Goal: Information Seeking & Learning: Learn about a topic

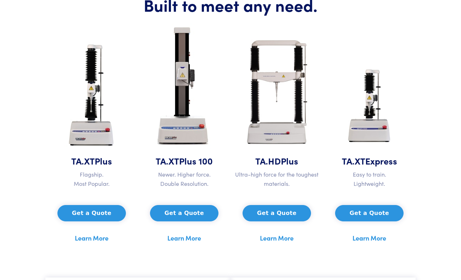
scroll to position [339, 0]
click at [192, 236] on link "Learn More" at bounding box center [185, 237] width 34 height 11
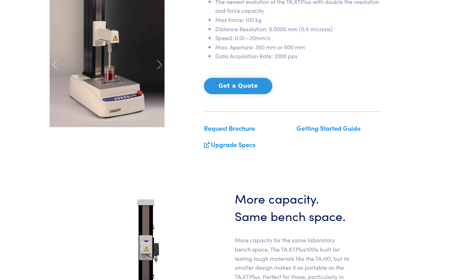
scroll to position [117, 0]
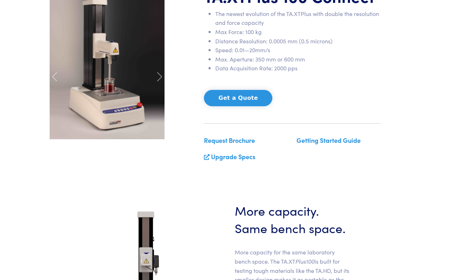
drag, startPoint x: 251, startPoint y: 163, endPoint x: 249, endPoint y: 159, distance: 4.3
click at [249, 159] on div "Request Brochure Upgrade Specs" at bounding box center [246, 151] width 93 height 32
click at [249, 159] on link "Upgrade Specs" at bounding box center [233, 156] width 44 height 9
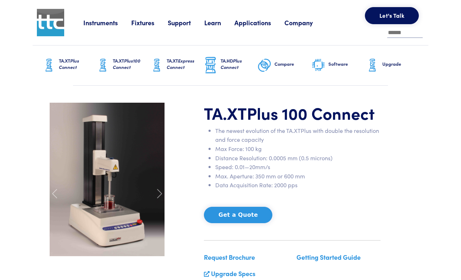
click at [388, 64] on h6 "Upgrade" at bounding box center [401, 64] width 37 height 6
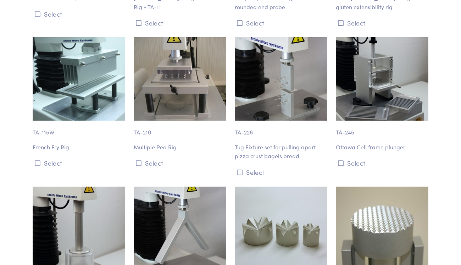
scroll to position [6331, 0]
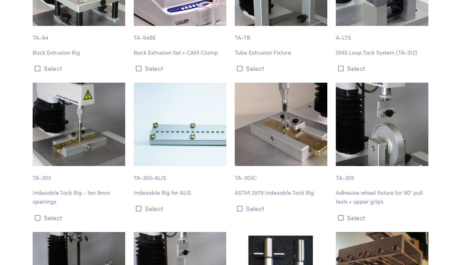
scroll to position [4285, 0]
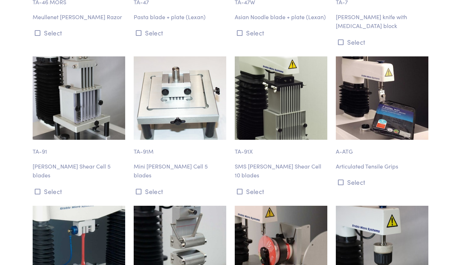
scroll to position [2982, 0]
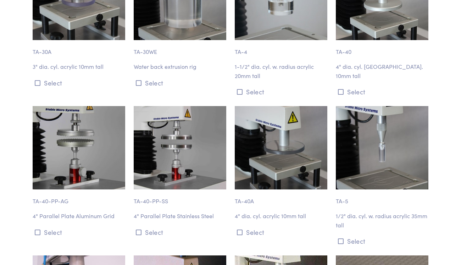
scroll to position [1092, 0]
